Goal: Task Accomplishment & Management: Use online tool/utility

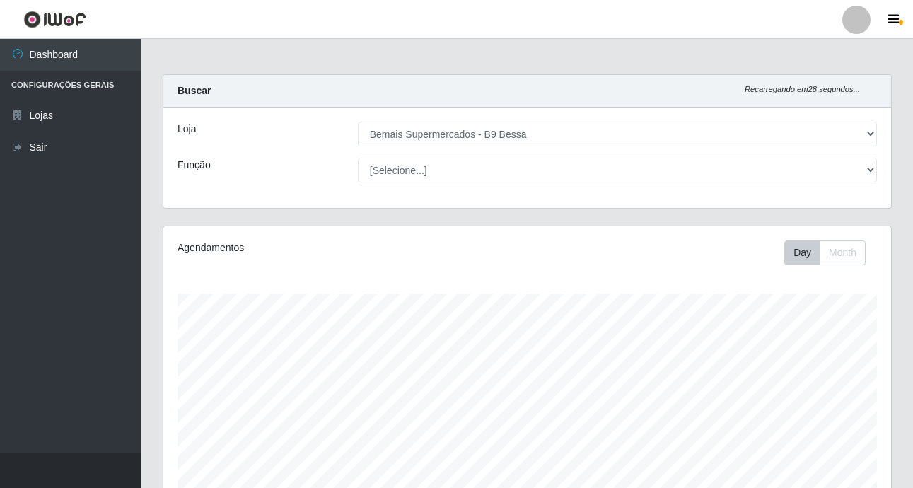
select select "410"
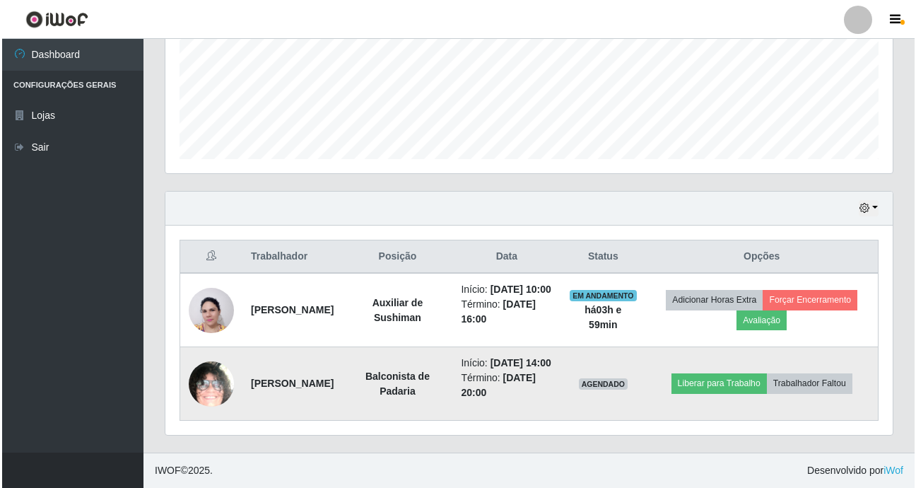
scroll to position [293, 727]
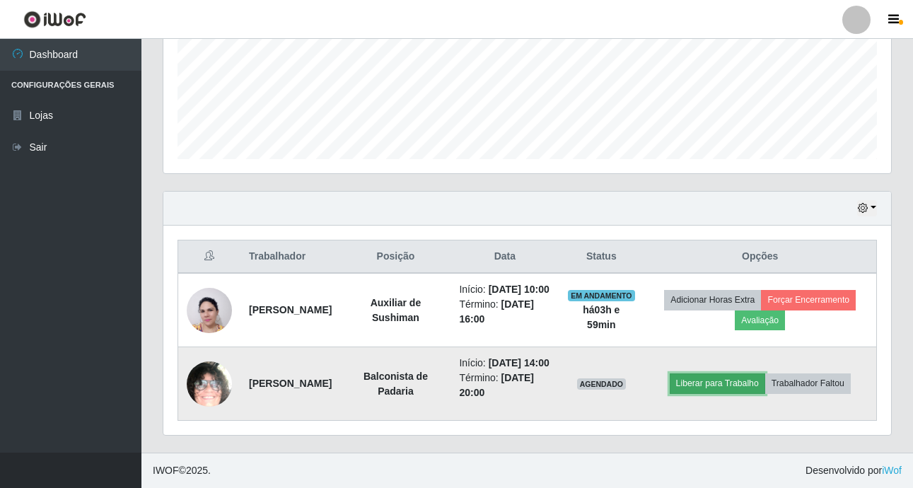
click at [750, 375] on button "Liberar para Trabalho" at bounding box center [716, 383] width 95 height 20
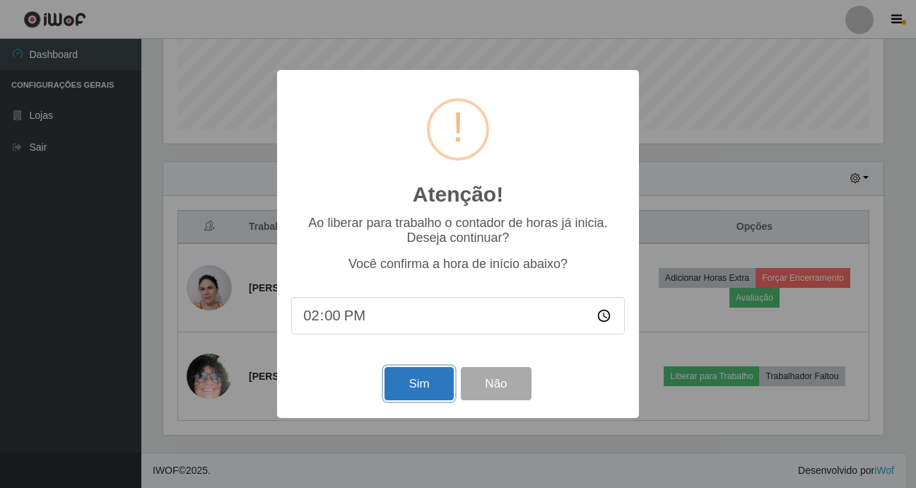
click at [409, 399] on button "Sim" at bounding box center [419, 383] width 69 height 33
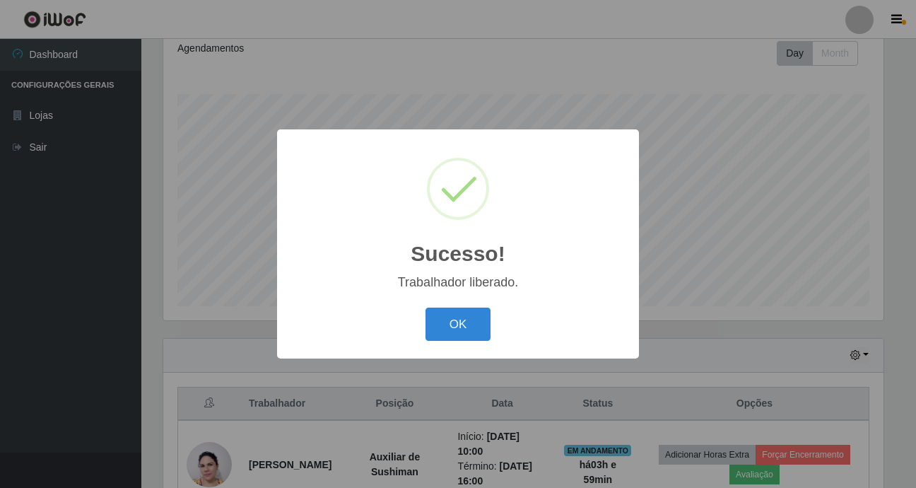
drag, startPoint x: 477, startPoint y: 321, endPoint x: 450, endPoint y: 328, distance: 27.8
click at [472, 324] on button "OK" at bounding box center [459, 324] width 66 height 33
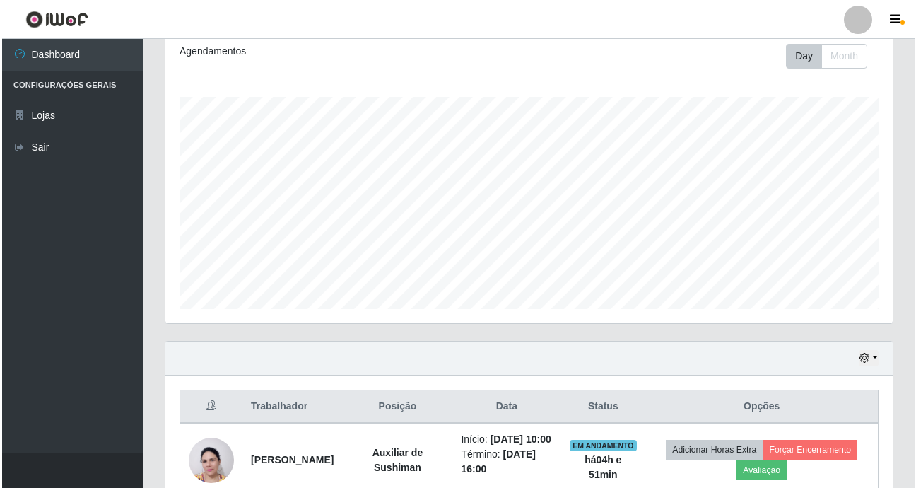
scroll to position [376, 0]
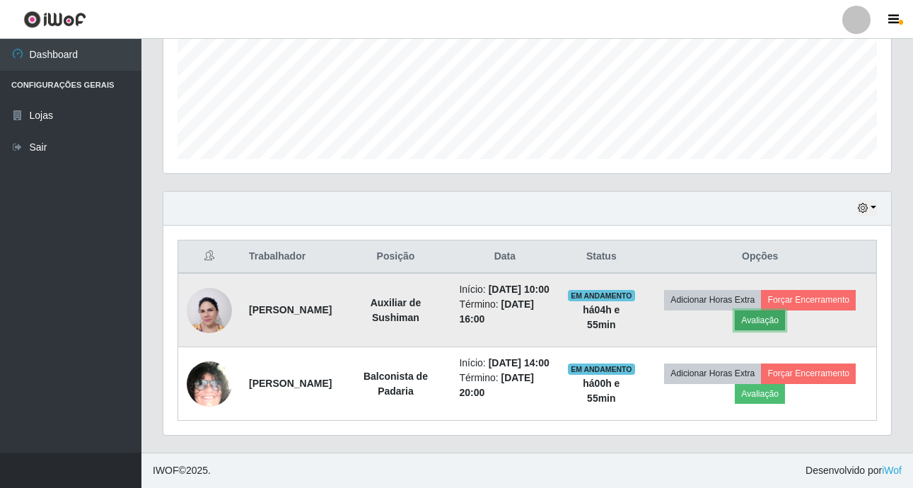
click at [778, 310] on button "Avaliação" at bounding box center [760, 320] width 50 height 20
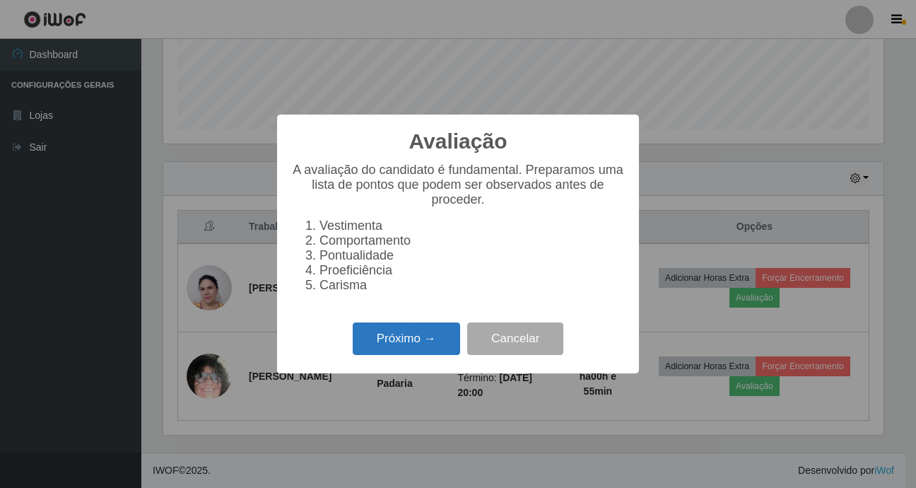
click at [393, 345] on button "Próximo →" at bounding box center [406, 338] width 107 height 33
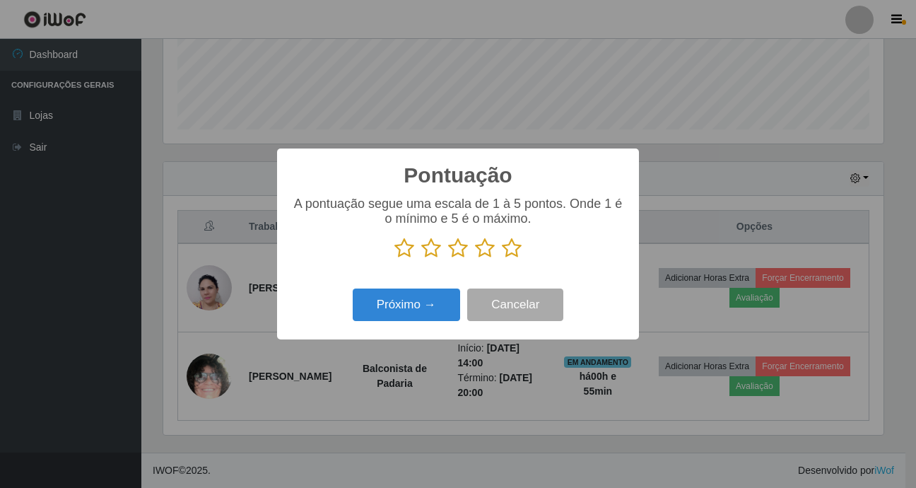
click at [508, 248] on icon at bounding box center [512, 248] width 20 height 21
click at [502, 259] on input "radio" at bounding box center [502, 259] width 0 height 0
click at [406, 312] on button "Próximo →" at bounding box center [406, 304] width 107 height 33
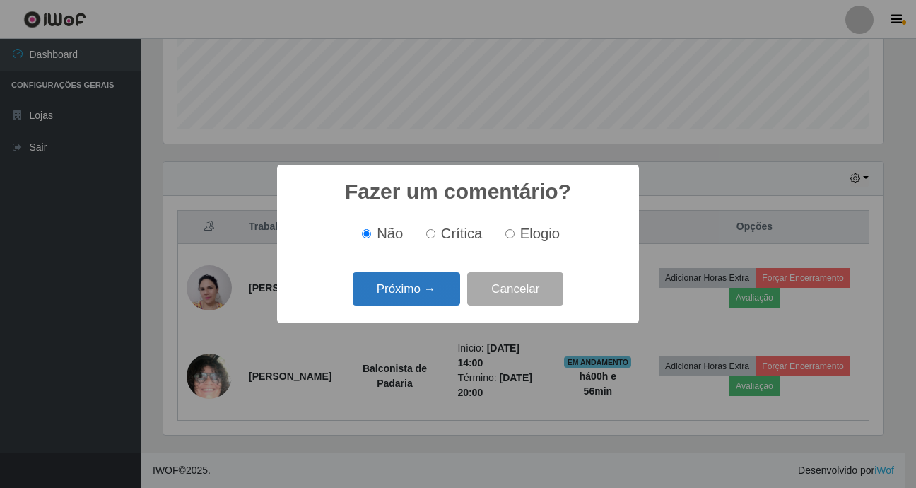
click at [412, 289] on button "Próximo →" at bounding box center [406, 288] width 107 height 33
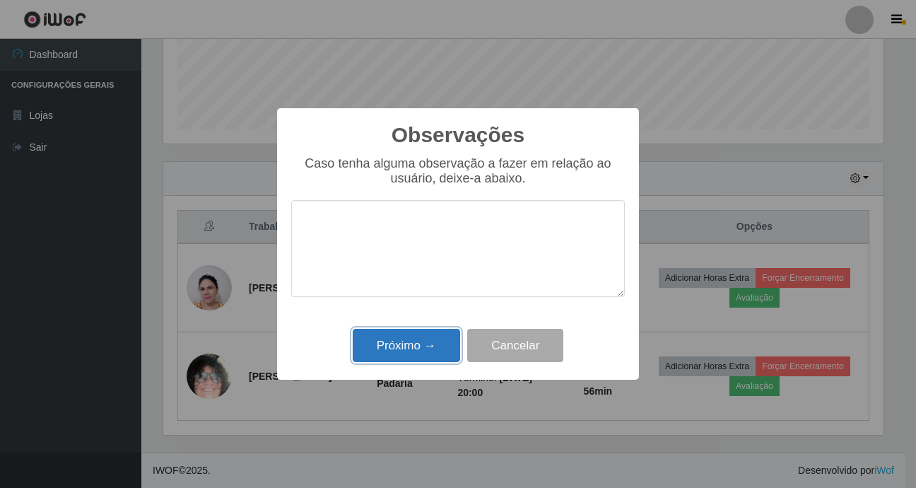
click at [409, 346] on button "Próximo →" at bounding box center [406, 345] width 107 height 33
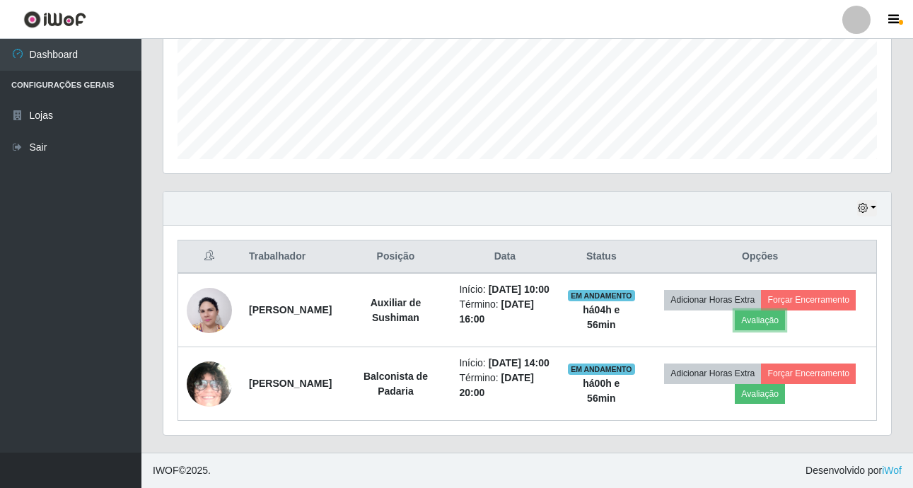
scroll to position [293, 727]
